Goal: Information Seeking & Learning: Find specific fact

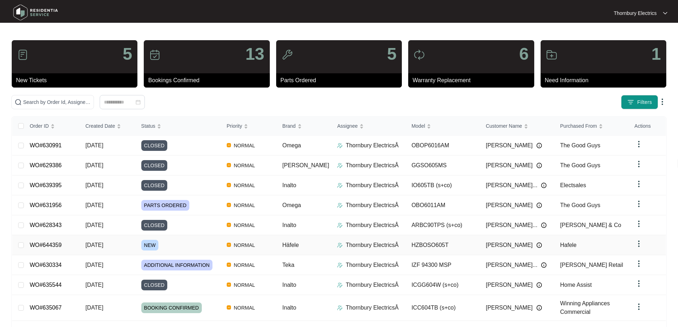
click at [149, 240] on span "NEW" at bounding box center [149, 245] width 17 height 11
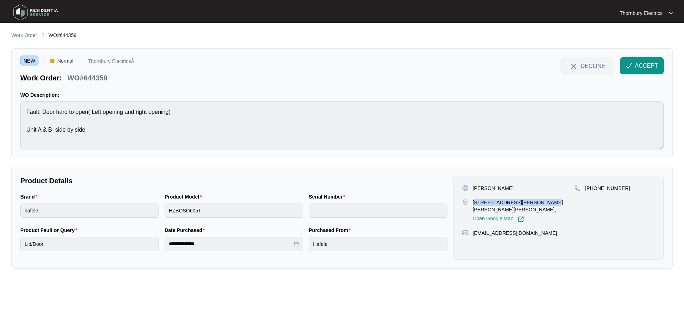
drag, startPoint x: 472, startPoint y: 203, endPoint x: 531, endPoint y: 200, distance: 58.8
click at [531, 200] on p "[STREET_ADDRESS][PERSON_NAME][PERSON_NAME][PERSON_NAME]," at bounding box center [524, 206] width 102 height 14
copy p "[STREET_ADDRESS][PERSON_NAME][PERSON_NAME][PERSON_NAME],"
click at [636, 69] on span "ACCEPT" at bounding box center [646, 66] width 23 height 9
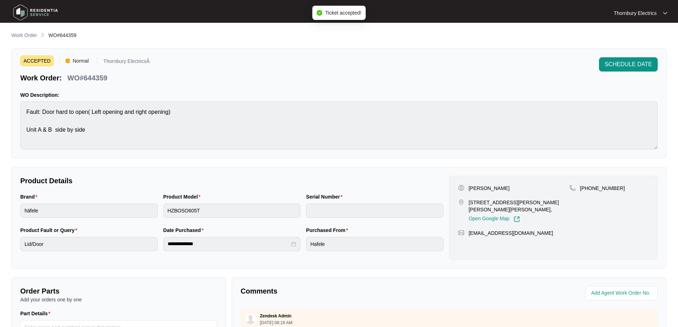
click at [93, 79] on p "WO#644359" at bounding box center [87, 78] width 40 height 10
copy p "644359"
click at [163, 210] on div "Product Model HZBOSO605T" at bounding box center [232, 209] width 143 height 33
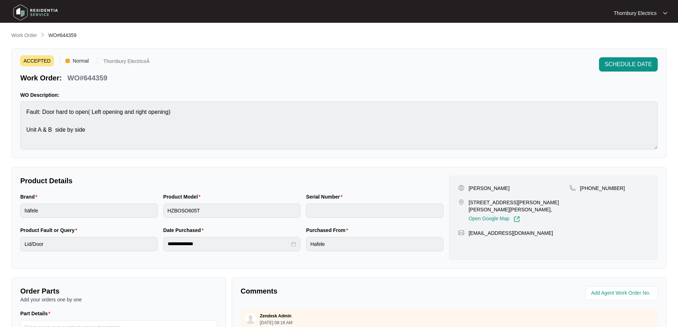
click at [370, 177] on p "Product Details" at bounding box center [231, 181] width 423 height 10
click at [472, 187] on p "[PERSON_NAME]" at bounding box center [489, 188] width 41 height 7
copy p "[PERSON_NAME]"
click at [482, 186] on p "[PERSON_NAME]" at bounding box center [489, 188] width 41 height 7
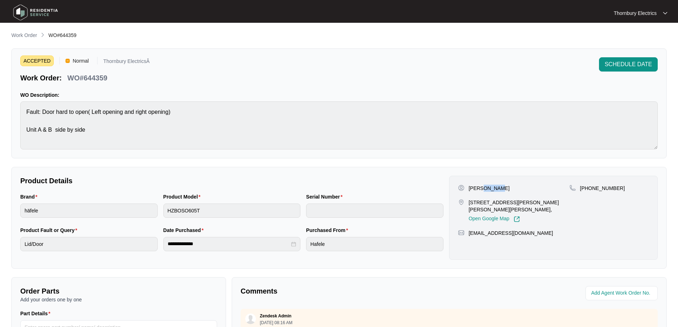
click at [482, 186] on p "[PERSON_NAME]" at bounding box center [489, 188] width 41 height 7
copy p "Cairns"
drag, startPoint x: 619, startPoint y: 186, endPoint x: 590, endPoint y: 191, distance: 29.3
click at [590, 191] on div "[PHONE_NUMBER]" at bounding box center [609, 188] width 79 height 7
copy p "419900395"
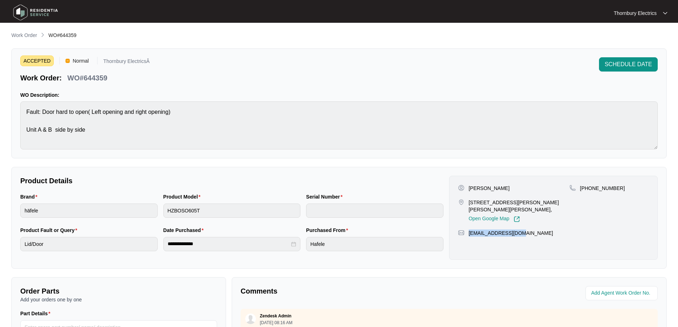
drag, startPoint x: 518, startPoint y: 233, endPoint x: 468, endPoint y: 241, distance: 50.5
click at [468, 241] on div "[PERSON_NAME] [STREET_ADDRESS][PERSON_NAME][PERSON_NAME][PERSON_NAME], Open Goo…" at bounding box center [553, 218] width 209 height 84
copy p "[EMAIL_ADDRESS][DOMAIN_NAME]"
click at [25, 34] on p "Work Order" at bounding box center [24, 35] width 26 height 7
